Goal: Information Seeking & Learning: Find specific fact

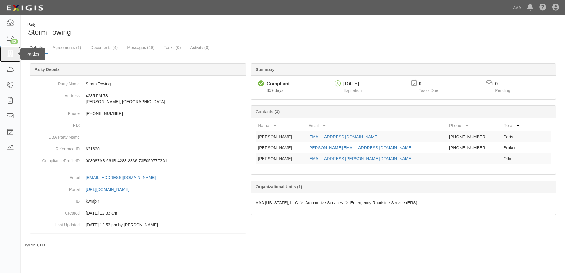
click at [8, 53] on icon at bounding box center [10, 54] width 8 height 7
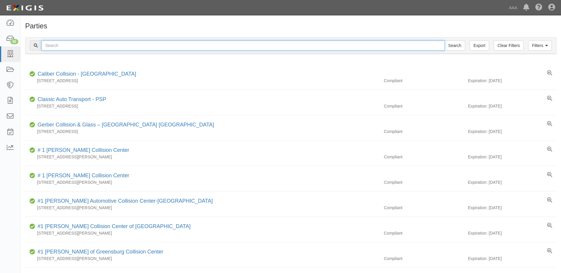
click at [68, 44] on input "text" at bounding box center [242, 46] width 403 height 10
click at [82, 46] on input "angelo's" at bounding box center [242, 46] width 403 height 10
type input "angelo's towinf & Recovery"
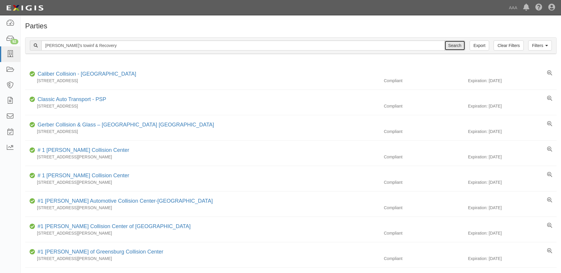
click at [459, 47] on input "Search" at bounding box center [455, 46] width 21 height 10
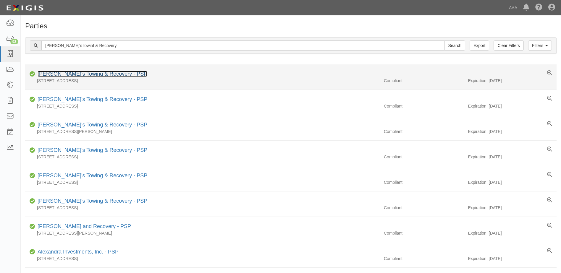
click at [74, 73] on link "[PERSON_NAME]'s Towing & Recovery - PSP" at bounding box center [93, 74] width 110 height 6
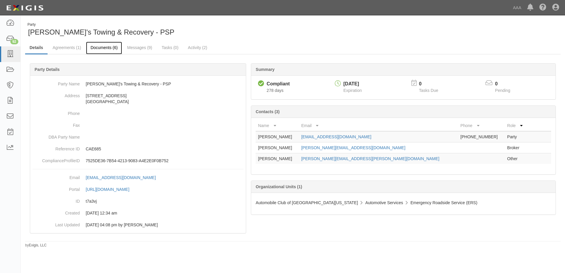
click at [100, 48] on link "Documents (6)" at bounding box center [104, 48] width 36 height 13
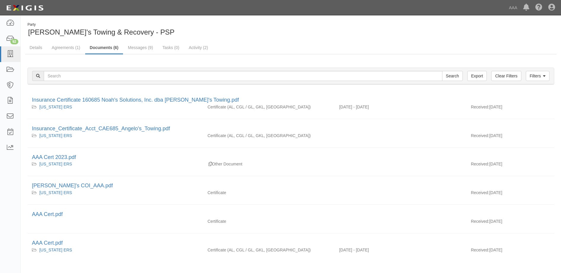
click at [100, 48] on link "Documents (6)" at bounding box center [104, 48] width 38 height 13
click at [102, 46] on link "Documents (6)" at bounding box center [104, 48] width 38 height 13
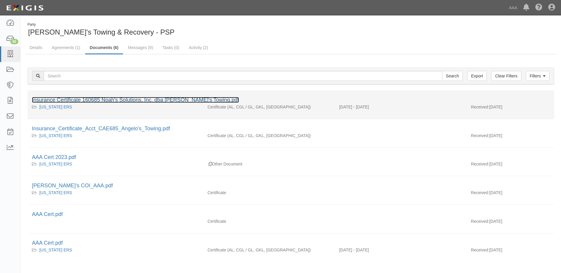
click at [121, 100] on link "Insurance Certificate 160685 Noah's Solutions, Inc. dba Angelo's Towing.pdf" at bounding box center [135, 100] width 207 height 6
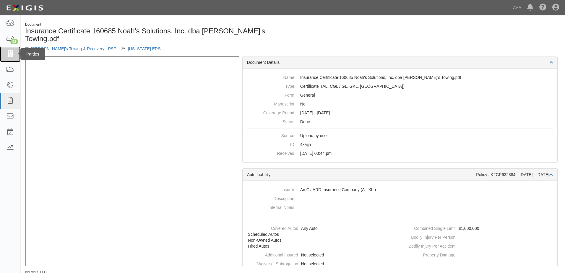
click at [11, 54] on icon at bounding box center [10, 54] width 8 height 7
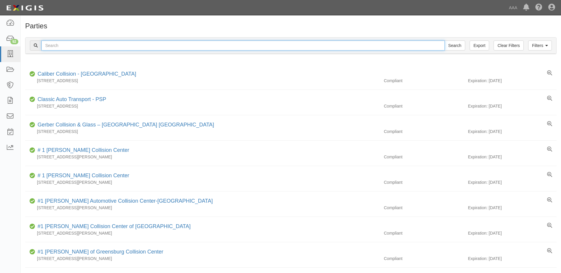
click at [75, 46] on input "text" at bounding box center [242, 46] width 403 height 10
type input "[PERSON_NAME]'s towing & recovery"
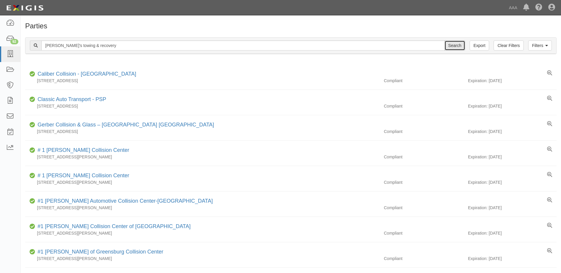
click at [458, 46] on input "Search" at bounding box center [455, 46] width 21 height 10
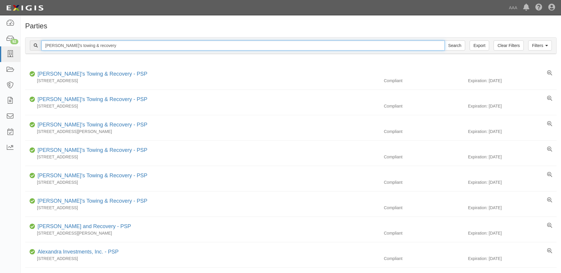
click at [114, 45] on input "[PERSON_NAME]'s towing & recovery" at bounding box center [242, 46] width 403 height 10
type input "angelo's towing & recovery hurst, texas"
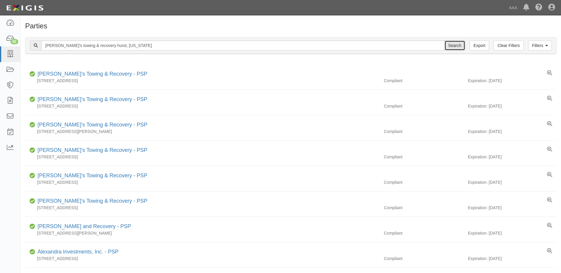
click at [456, 44] on input "Search" at bounding box center [455, 46] width 21 height 10
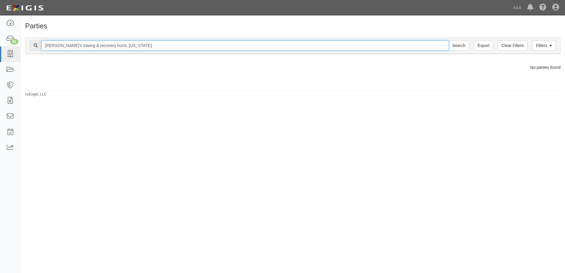
drag, startPoint x: 122, startPoint y: 47, endPoint x: 95, endPoint y: 45, distance: 27.0
click at [95, 45] on input "angelo's towing & recovery hurst, texas" at bounding box center [245, 46] width 408 height 10
type input "[PERSON_NAME]'s towing & recovery"
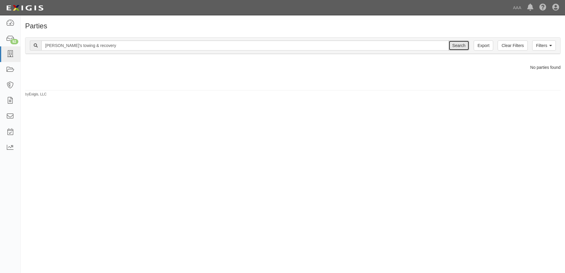
click at [457, 46] on input "Search" at bounding box center [459, 46] width 21 height 10
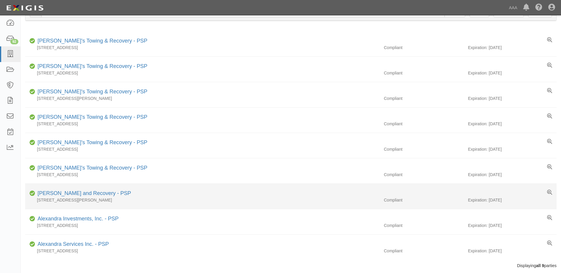
scroll to position [55, 0]
